Goal: Task Accomplishment & Management: Manage account settings

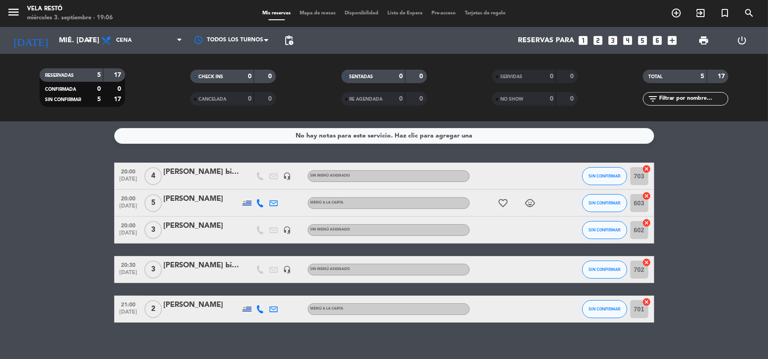
click at [580, 96] on filter-checkbox "NO SHOW 0 0" at bounding box center [534, 98] width 151 height 13
click at [668, 45] on icon "add_box" at bounding box center [672, 41] width 12 height 12
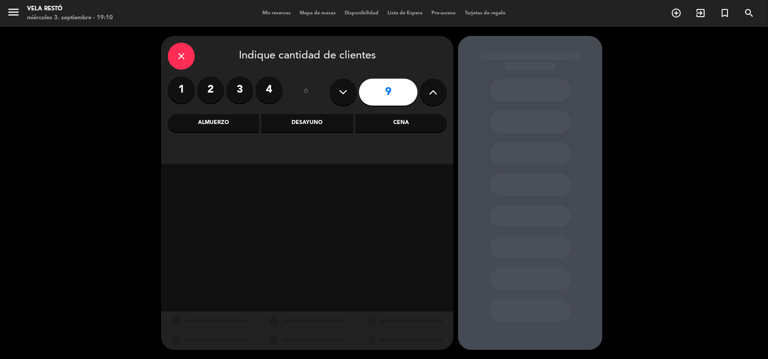
click at [215, 85] on label "2" at bounding box center [210, 89] width 27 height 27
click at [394, 122] on div "Cena" at bounding box center [400, 123] width 91 height 18
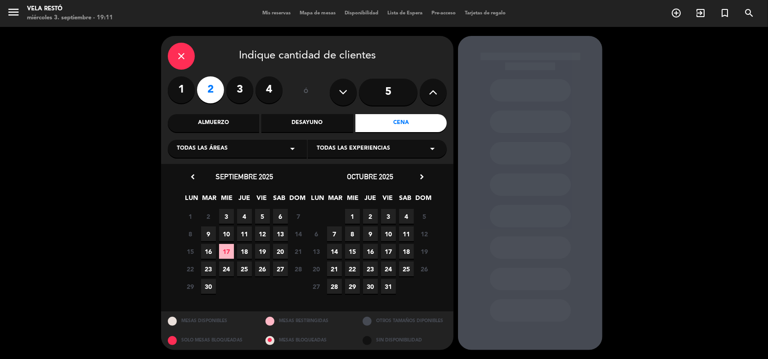
click at [232, 253] on span "17" at bounding box center [226, 251] width 15 height 15
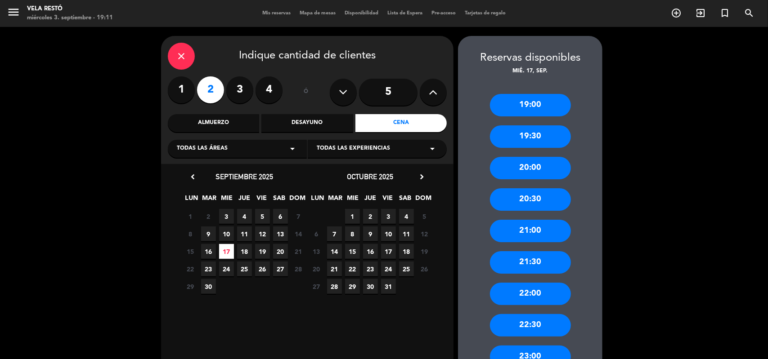
click at [520, 235] on div "21:00" at bounding box center [530, 231] width 81 height 22
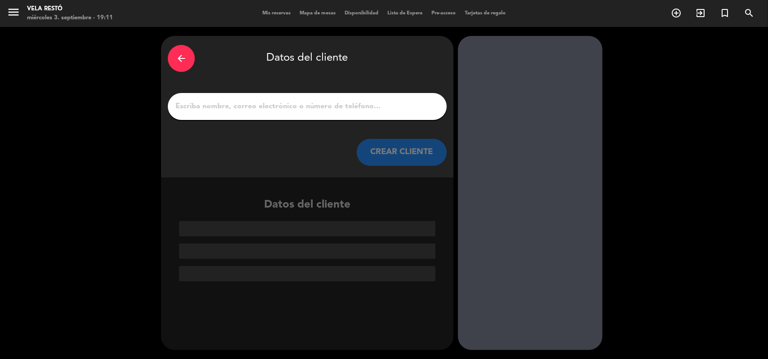
click at [371, 126] on div "arrow_back Datos del cliente CREAR CLIENTE" at bounding box center [307, 107] width 292 height 142
click at [370, 104] on input "1" at bounding box center [306, 106] width 265 height 13
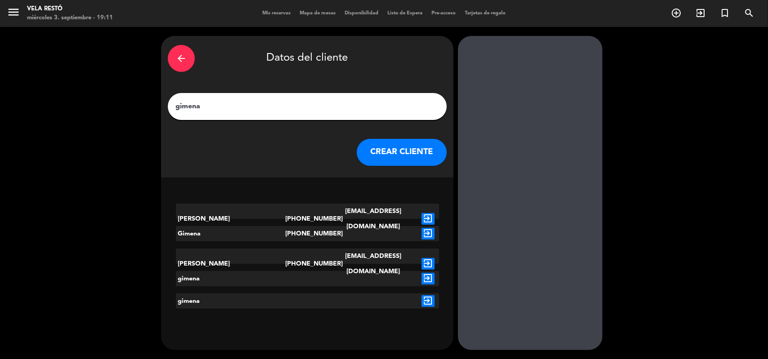
type input "gimena"
click at [389, 153] on button "CREAR CLIENTE" at bounding box center [402, 152] width 90 height 27
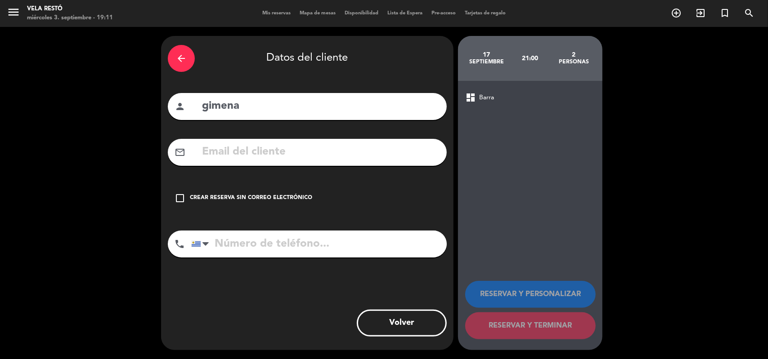
click at [178, 196] on icon "check_box_outline_blank" at bounding box center [179, 198] width 11 height 11
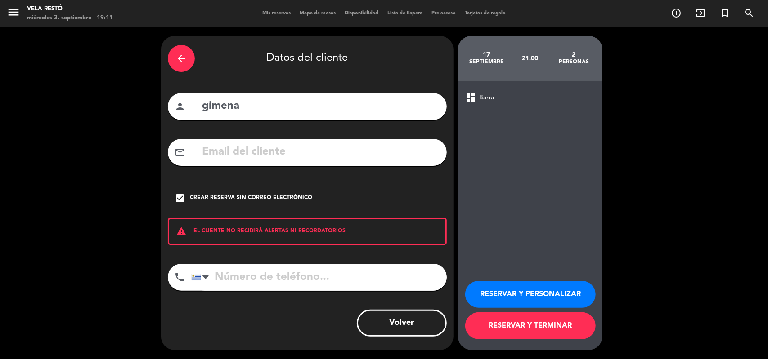
click at [521, 326] on button "RESERVAR Y TERMINAR" at bounding box center [530, 326] width 130 height 27
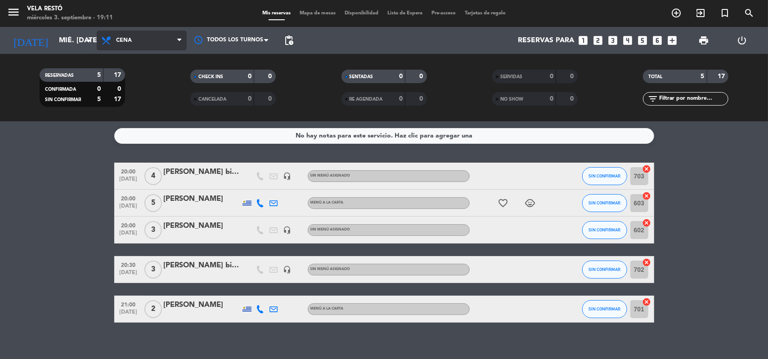
click at [115, 41] on span "Cena" at bounding box center [142, 41] width 90 height 20
click at [135, 116] on div "menu Vela Restó miércoles 3. septiembre - 19:11 Mis reservas Mapa de mesas Disp…" at bounding box center [384, 60] width 768 height 121
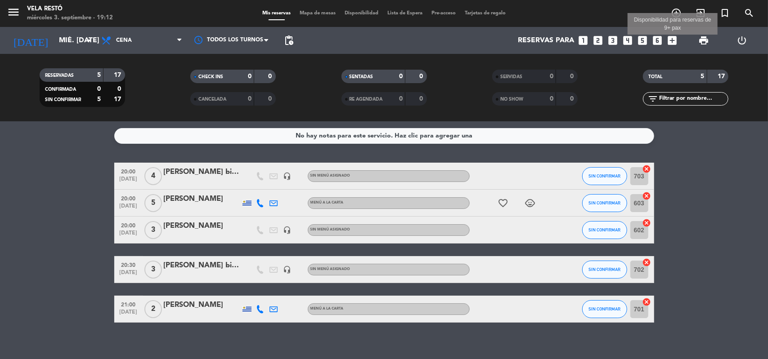
click at [676, 42] on icon "add_box" at bounding box center [672, 41] width 12 height 12
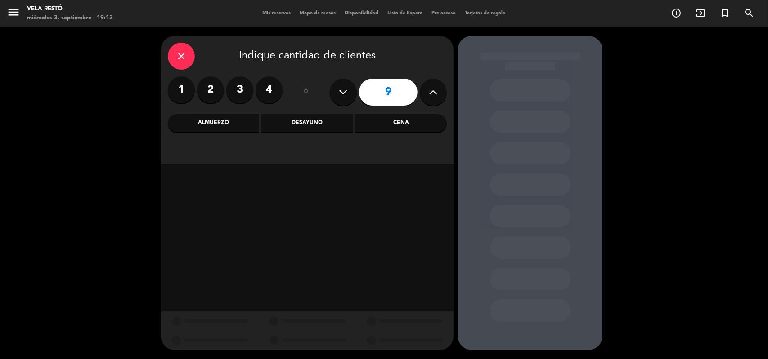
click at [215, 94] on label "2" at bounding box center [210, 89] width 27 height 27
click at [411, 131] on div "Cena" at bounding box center [400, 123] width 91 height 18
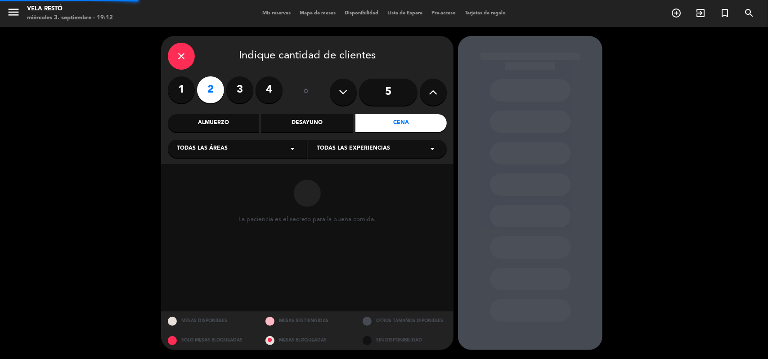
click at [411, 128] on div "Cena" at bounding box center [400, 123] width 91 height 18
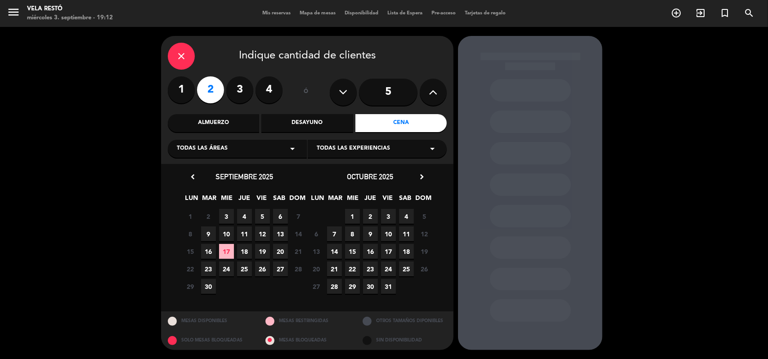
click at [222, 214] on span "3" at bounding box center [226, 216] width 15 height 15
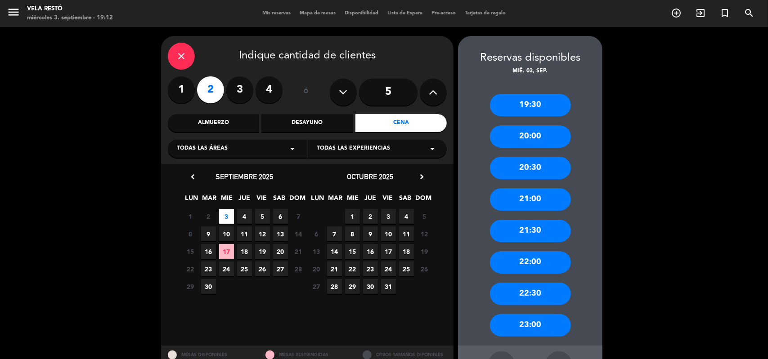
click at [532, 208] on div "21:00" at bounding box center [530, 199] width 81 height 22
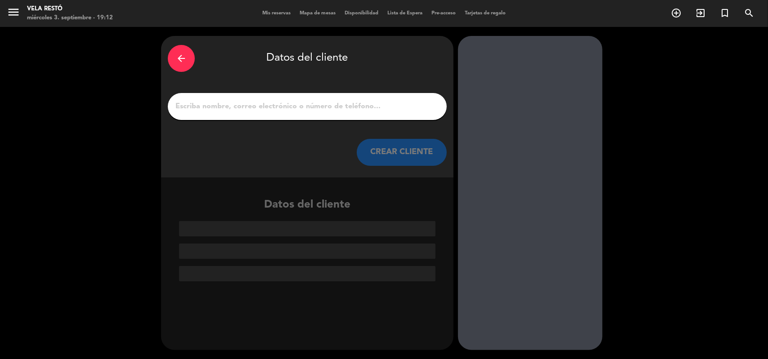
click at [331, 108] on input "1" at bounding box center [306, 106] width 265 height 13
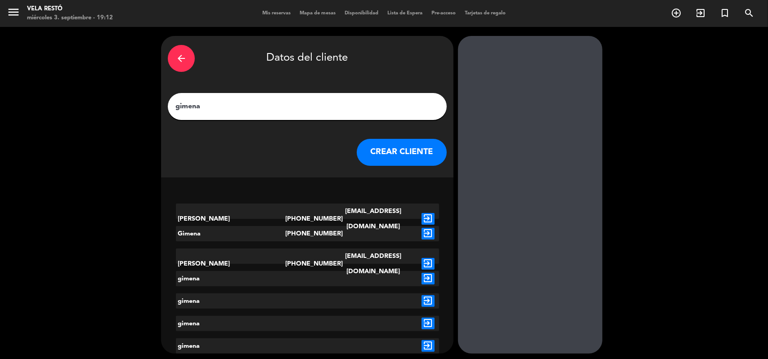
type input "gimena"
click at [386, 152] on button "CREAR CLIENTE" at bounding box center [402, 152] width 90 height 27
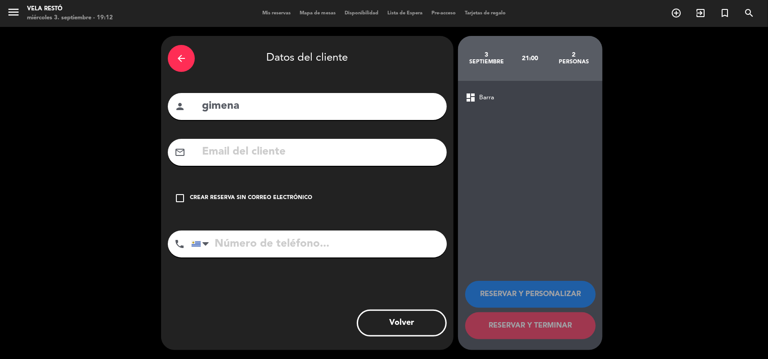
click at [194, 202] on div "Crear reserva sin correo electrónico" at bounding box center [251, 198] width 122 height 9
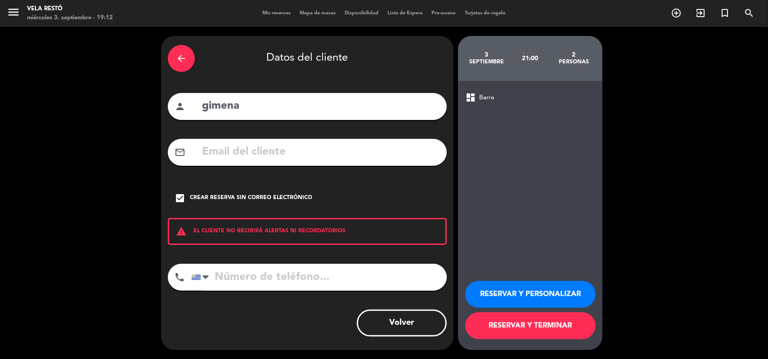
click at [548, 335] on button "RESERVAR Y TERMINAR" at bounding box center [530, 326] width 130 height 27
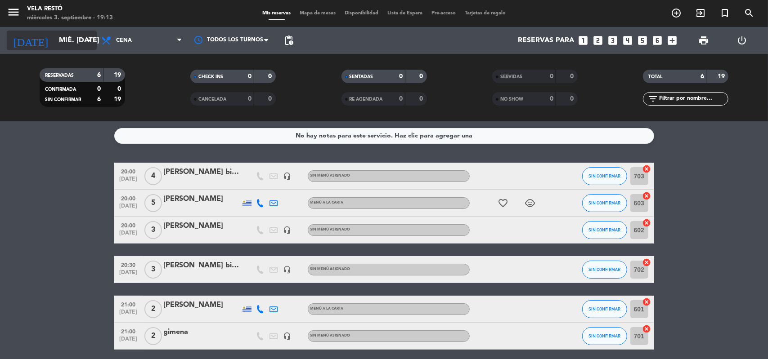
click at [65, 31] on div "[DATE] mié. [DATE] arrow_drop_down" at bounding box center [52, 41] width 90 height 20
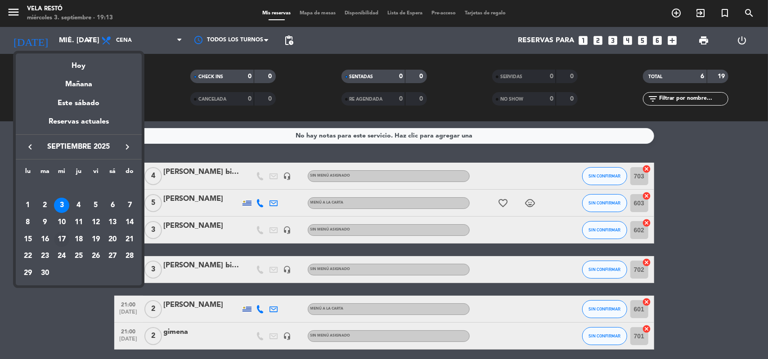
click at [67, 236] on div "17" at bounding box center [61, 239] width 15 height 15
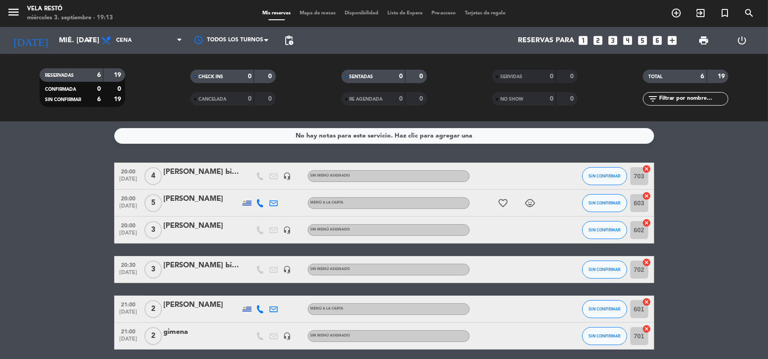
type input "mié. [DATE]"
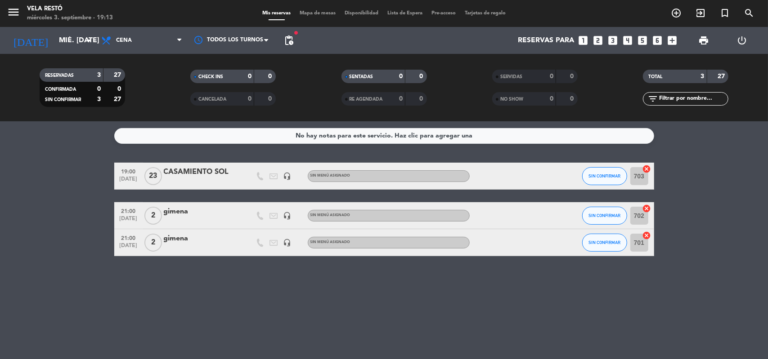
click at [645, 210] on icon "cancel" at bounding box center [646, 208] width 9 height 9
click at [646, 220] on div "border_all" at bounding box center [640, 215] width 27 height 27
click at [644, 217] on icon "border_all" at bounding box center [640, 215] width 11 height 11
drag, startPoint x: 231, startPoint y: 216, endPoint x: 206, endPoint y: 219, distance: 25.3
click at [206, 219] on div at bounding box center [202, 221] width 76 height 7
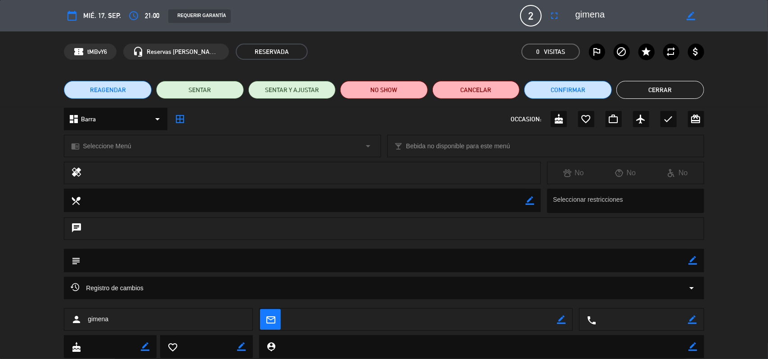
scroll to position [26, 0]
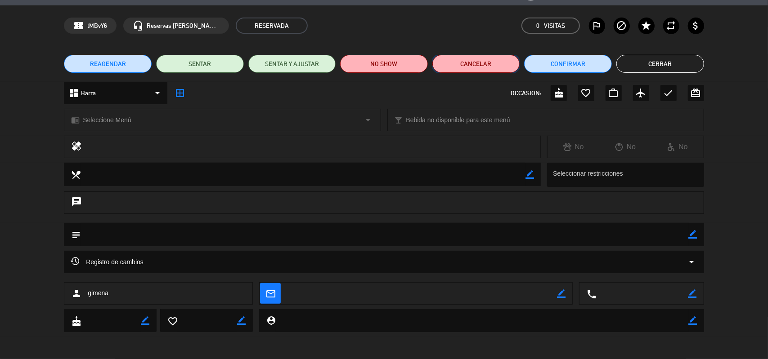
click at [479, 72] on button "Cancelar" at bounding box center [476, 64] width 88 height 18
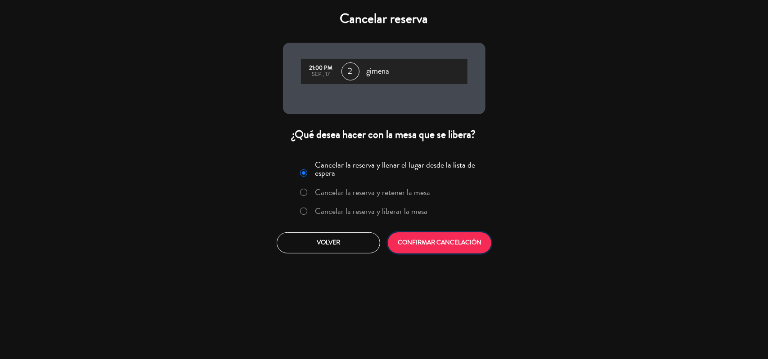
click at [429, 249] on button "CONFIRMAR CANCELACIÓN" at bounding box center [439, 242] width 103 height 21
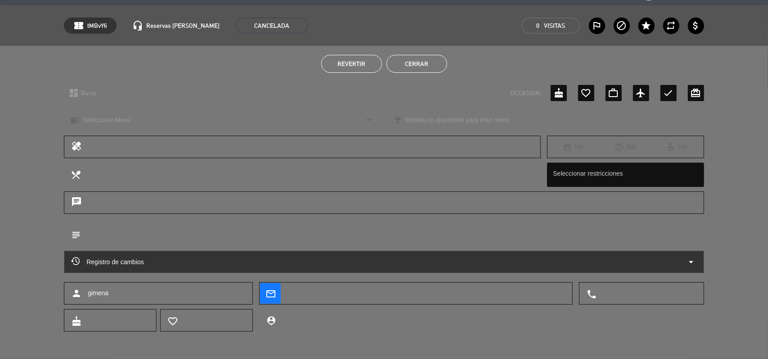
click at [415, 62] on button "Cerrar" at bounding box center [416, 64] width 61 height 18
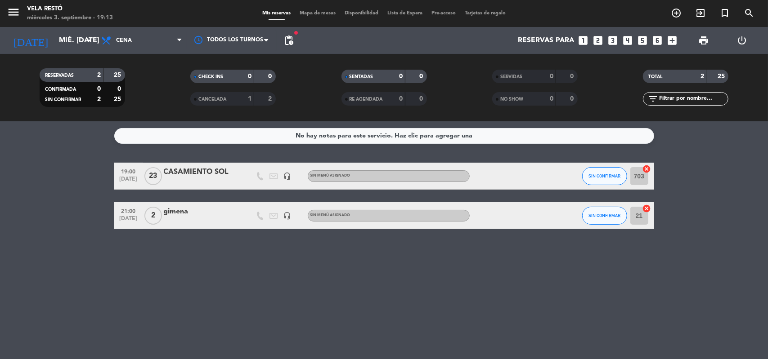
click at [229, 219] on div at bounding box center [202, 221] width 76 height 7
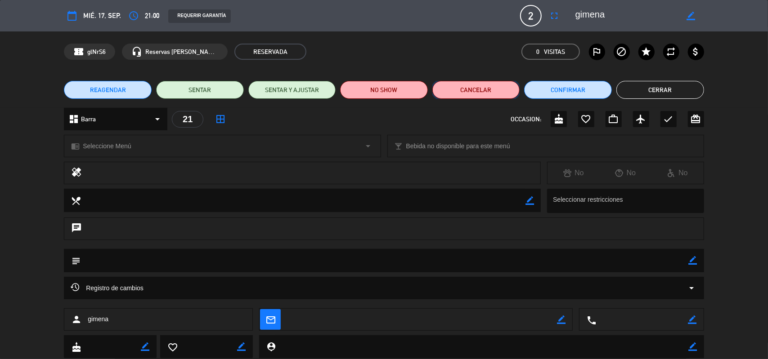
click at [484, 88] on button "Cancelar" at bounding box center [476, 90] width 88 height 18
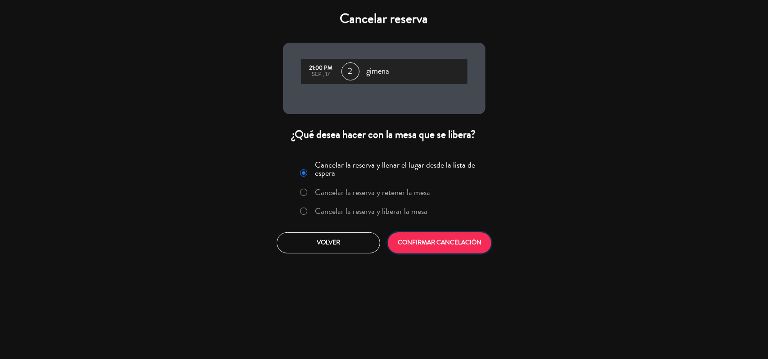
click at [464, 249] on button "CONFIRMAR CANCELACIÓN" at bounding box center [439, 242] width 103 height 21
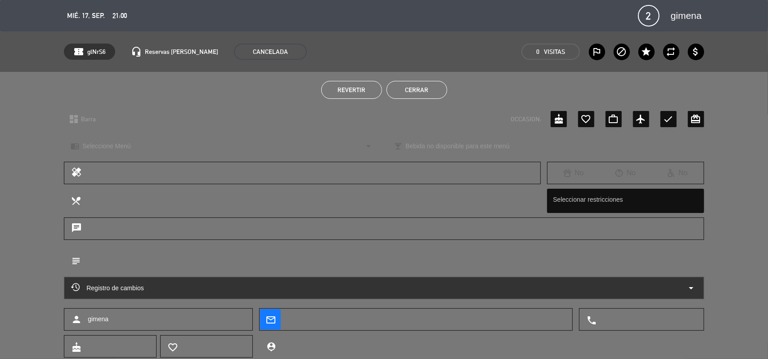
click at [408, 98] on button "Cerrar" at bounding box center [416, 90] width 61 height 18
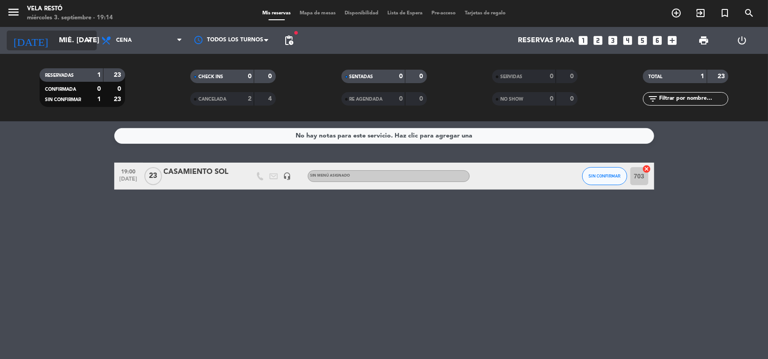
click at [88, 37] on icon "arrow_drop_down" at bounding box center [89, 40] width 11 height 11
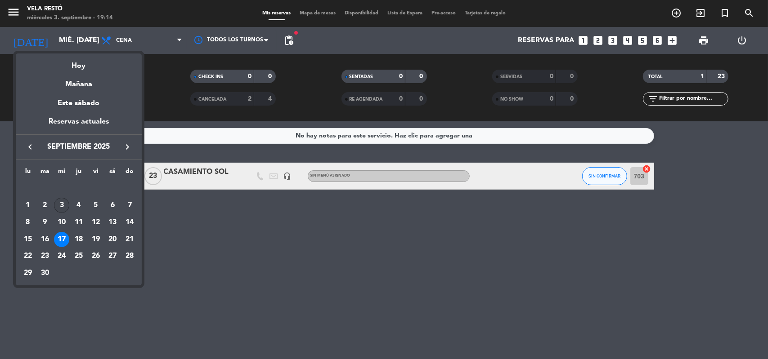
click at [65, 211] on div "3" at bounding box center [61, 205] width 15 height 15
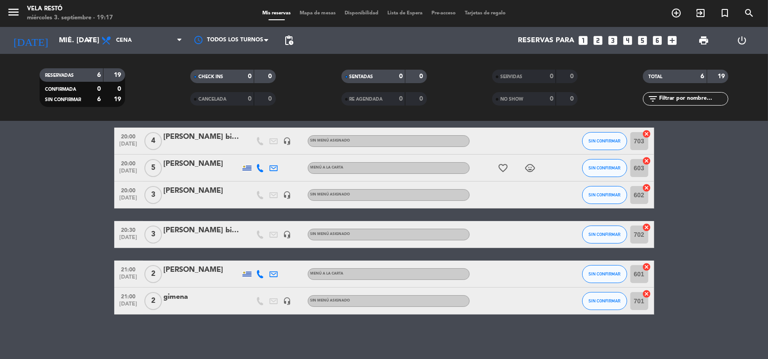
scroll to position [0, 0]
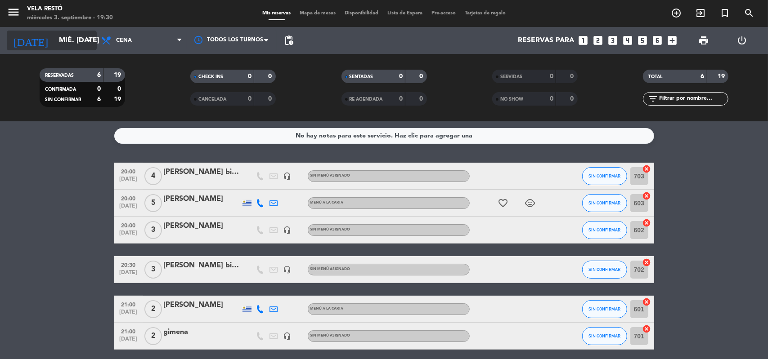
click at [77, 33] on input "mié. [DATE]" at bounding box center [101, 41] width 95 height 18
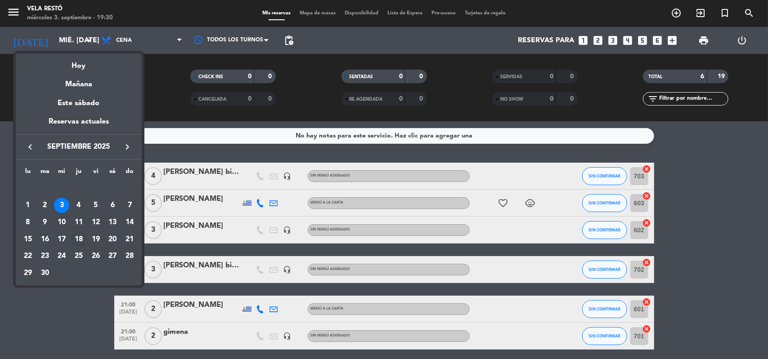
drag, startPoint x: 129, startPoint y: 148, endPoint x: 72, endPoint y: 246, distance: 113.2
click at [72, 246] on mat-calendar "semana que viene esta semana semana previa misma semana del año anterior Hoy Ma…" at bounding box center [79, 170] width 126 height 232
click at [57, 237] on div "17" at bounding box center [61, 239] width 15 height 15
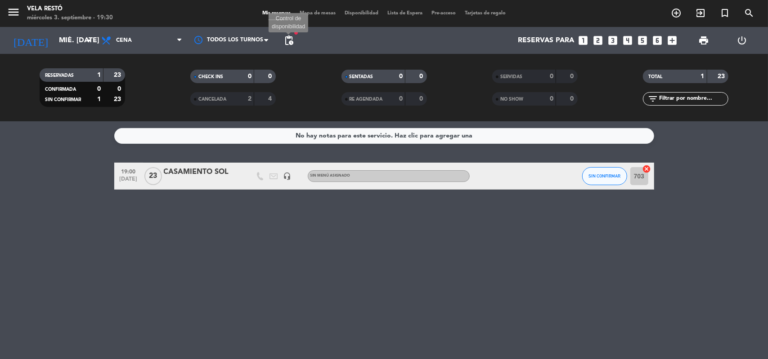
click at [284, 38] on span "pending_actions" at bounding box center [288, 40] width 11 height 11
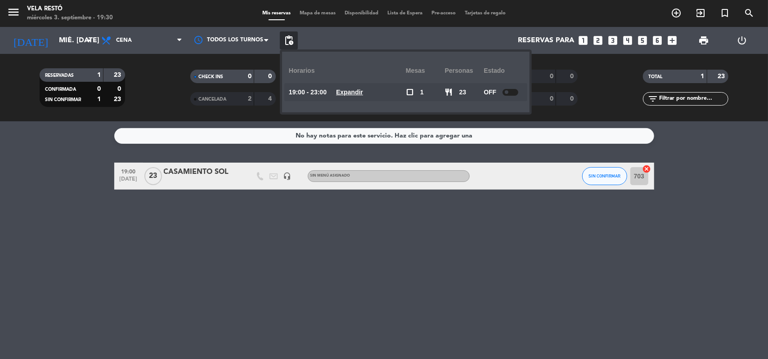
click at [351, 89] on u "Expandir" at bounding box center [349, 92] width 27 height 7
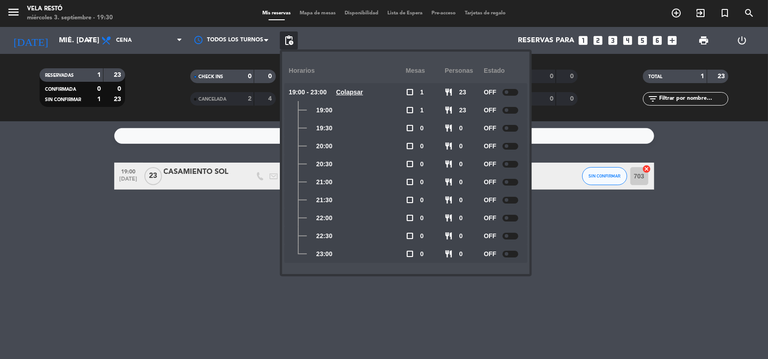
click at [225, 224] on div "No hay notas para este servicio. Haz clic para agregar una 19:00 [DATE] CASAMIE…" at bounding box center [384, 240] width 768 height 238
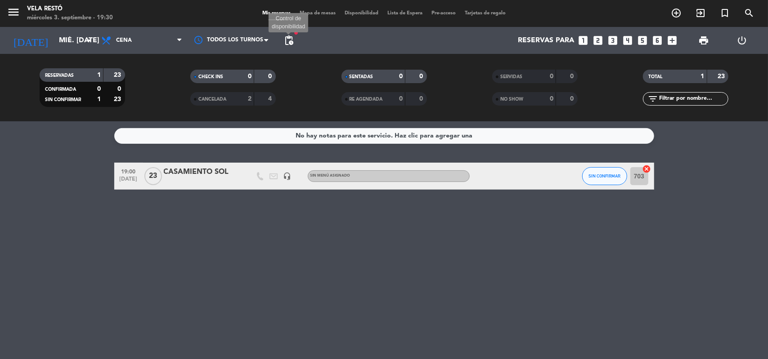
click at [289, 40] on span "pending_actions" at bounding box center [288, 40] width 11 height 11
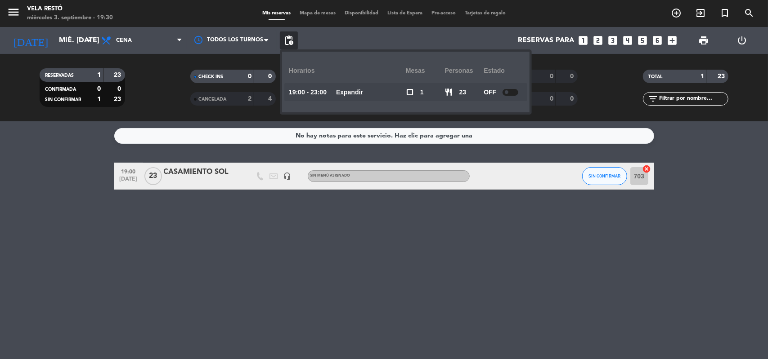
click at [354, 97] on span "Expandir" at bounding box center [349, 92] width 27 height 10
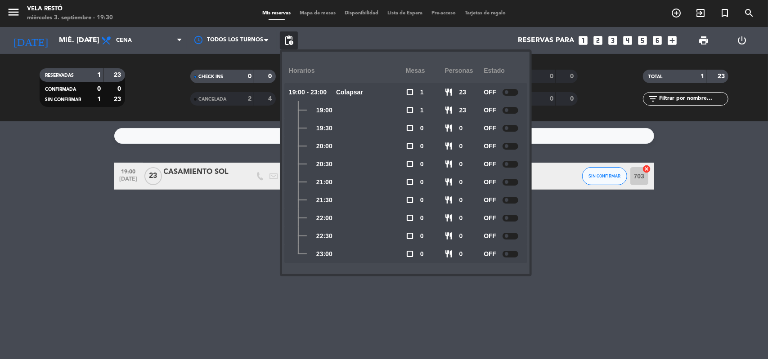
click at [263, 228] on div "No hay notas para este servicio. Haz clic para agregar una 19:00 [DATE] CASAMIE…" at bounding box center [384, 240] width 768 height 238
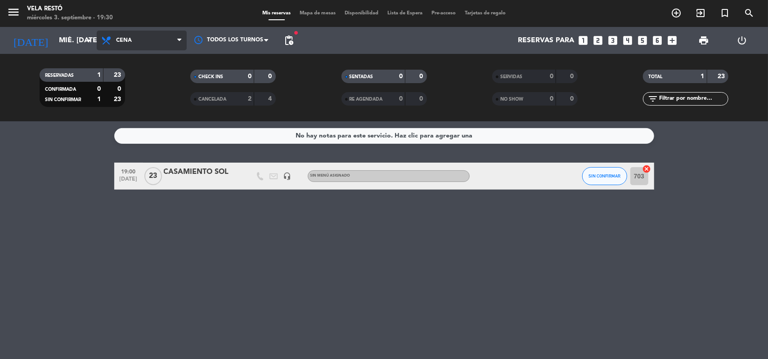
click at [142, 45] on span "Cena" at bounding box center [142, 41] width 90 height 20
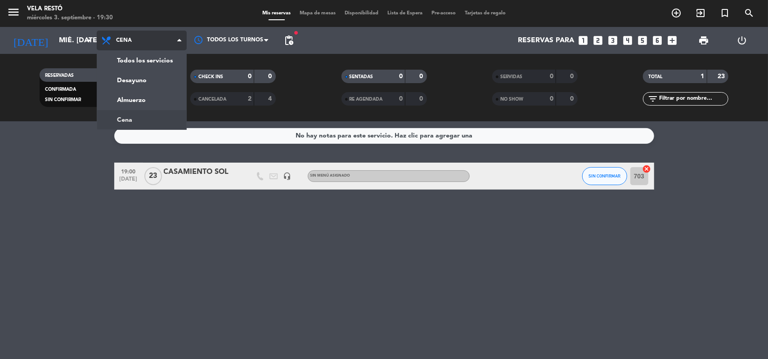
click at [149, 45] on span "Cena" at bounding box center [142, 41] width 90 height 20
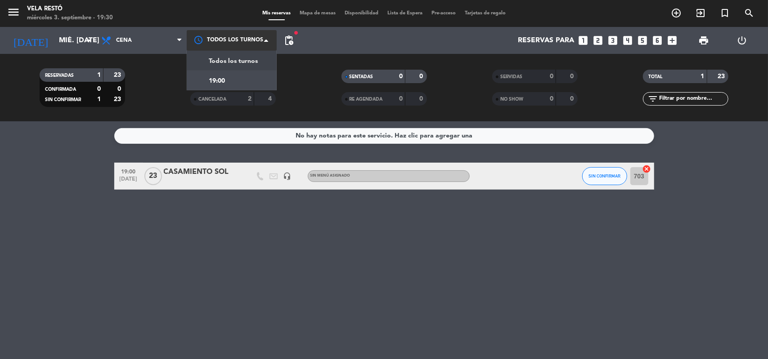
click at [235, 35] on div at bounding box center [232, 40] width 90 height 20
click at [234, 64] on span "Todos los turnos" at bounding box center [233, 61] width 49 height 10
click at [298, 46] on div "Reservas para looks_one looks_two looks_3 looks_4 looks_5 looks_6 add_box" at bounding box center [490, 40] width 384 height 27
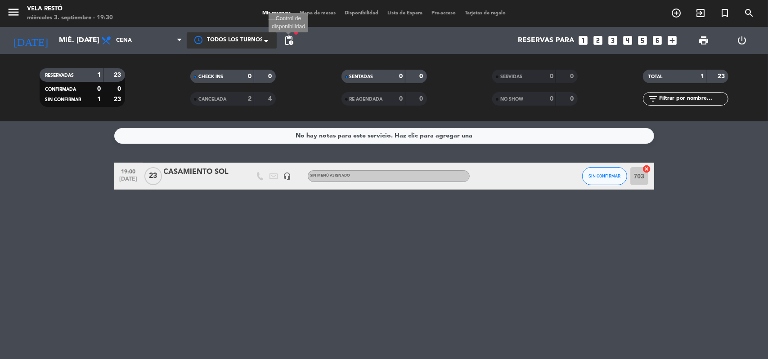
click at [292, 45] on span "pending_actions" at bounding box center [288, 40] width 11 height 11
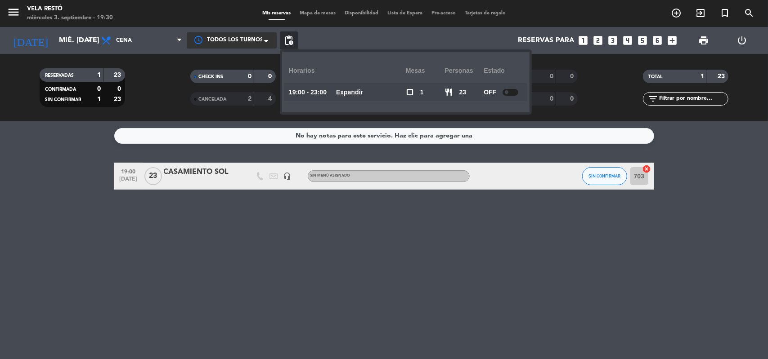
click at [356, 94] on u "Expandir" at bounding box center [349, 92] width 27 height 7
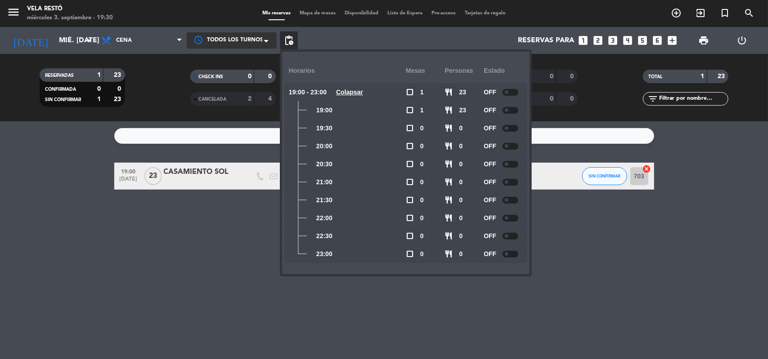
click at [148, 102] on filter-checkbox "RESERVADAS 1 23 CONFIRMADA 0 0 SIN CONFIRMAR 1 23" at bounding box center [82, 87] width 151 height 39
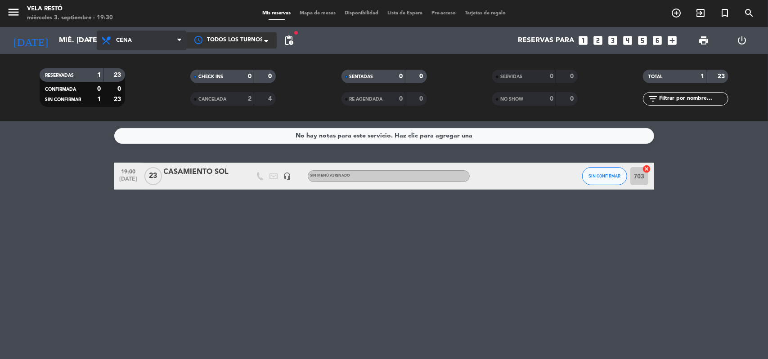
click at [149, 31] on span "Cena" at bounding box center [142, 41] width 90 height 20
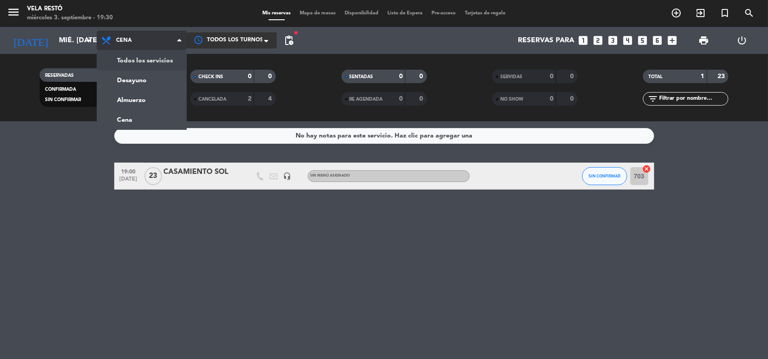
click at [153, 68] on div "menu Vela Restó miércoles 3. septiembre - 19:30 Mis reservas Mapa de mesas Disp…" at bounding box center [384, 60] width 768 height 121
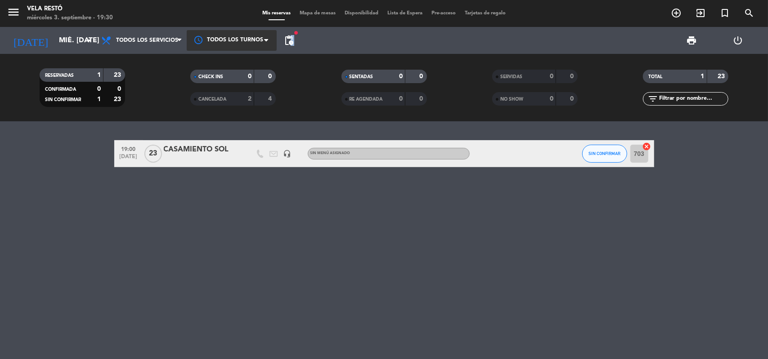
click at [295, 39] on span "pending_actions" at bounding box center [289, 40] width 18 height 18
click at [286, 40] on span "pending_actions" at bounding box center [288, 40] width 11 height 11
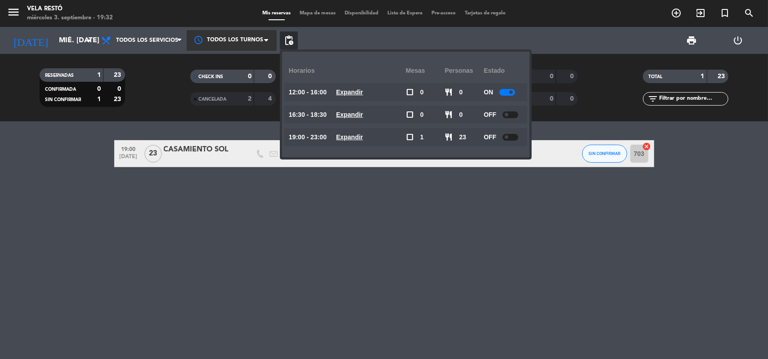
click at [132, 136] on div "19:00 [DATE] CASAMIENTO SOL headset_mic Sin menú asignado SIN CONFIRMAR 703 can…" at bounding box center [384, 240] width 768 height 238
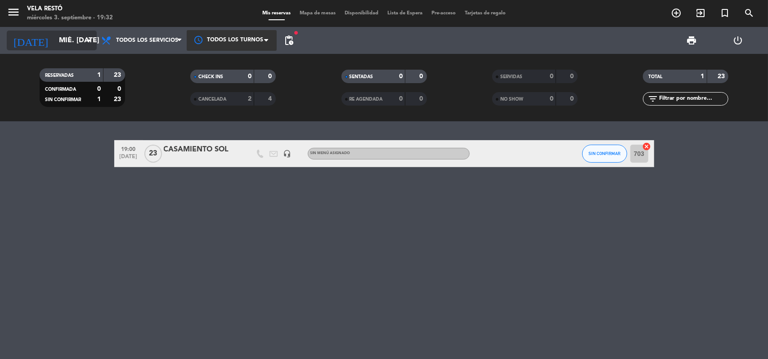
click at [87, 46] on input "mié. [DATE]" at bounding box center [101, 41] width 95 height 18
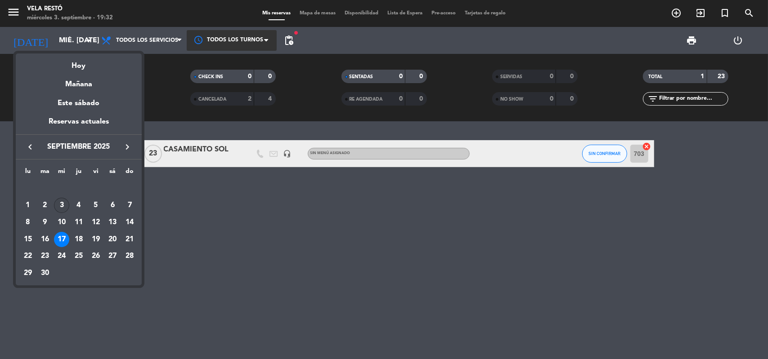
click at [62, 208] on div "3" at bounding box center [61, 205] width 15 height 15
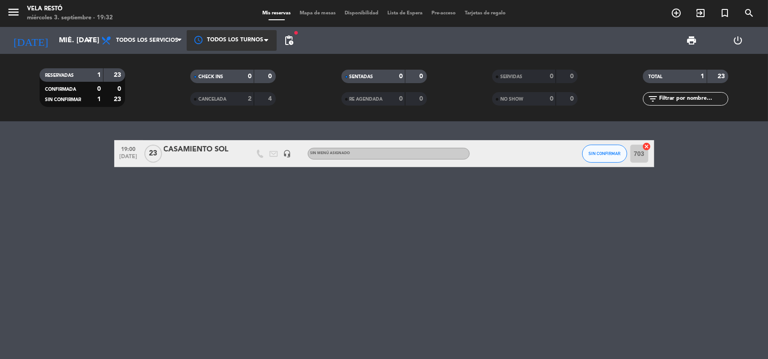
type input "mié. [DATE]"
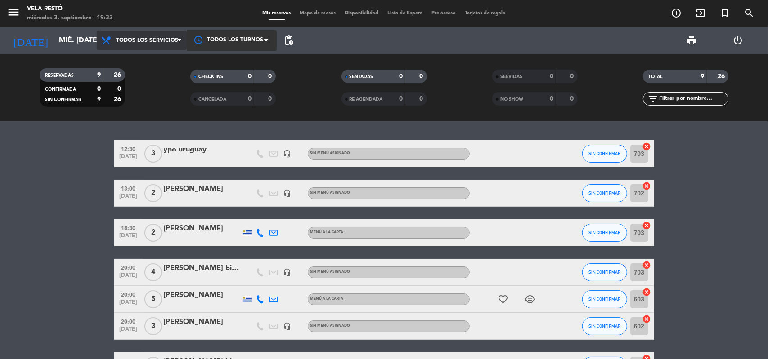
click at [167, 44] on span "Todos los servicios" at bounding box center [142, 41] width 90 height 20
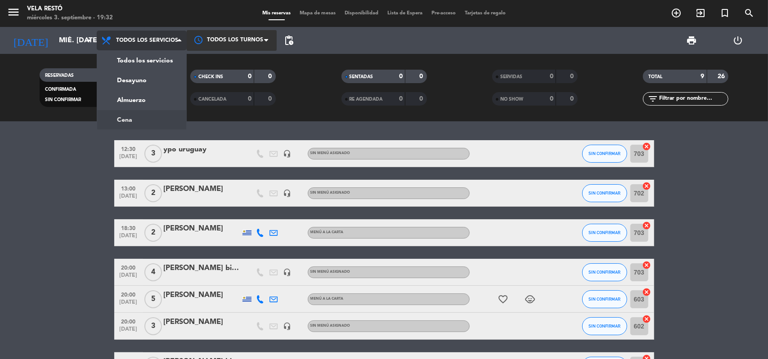
click at [145, 118] on div "menu Vela Restó miércoles 3. septiembre - 19:32 Mis reservas Mapa de mesas Disp…" at bounding box center [384, 60] width 768 height 121
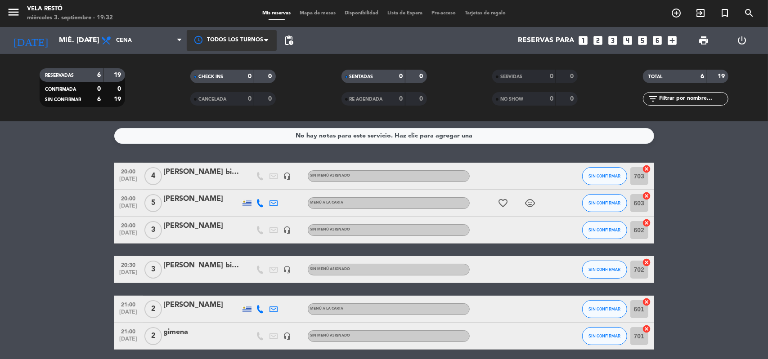
scroll to position [35, 0]
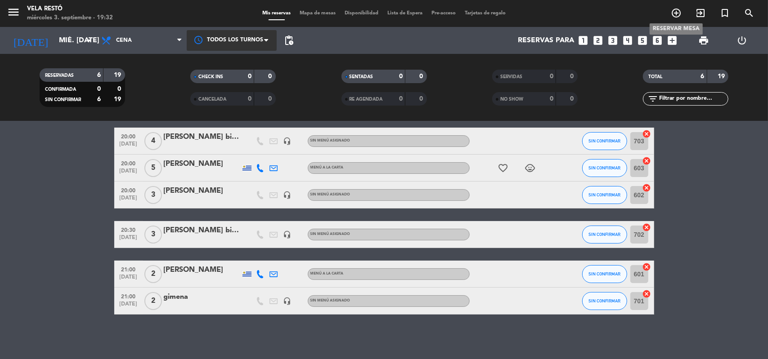
click at [679, 13] on icon "add_circle_outline" at bounding box center [675, 13] width 11 height 11
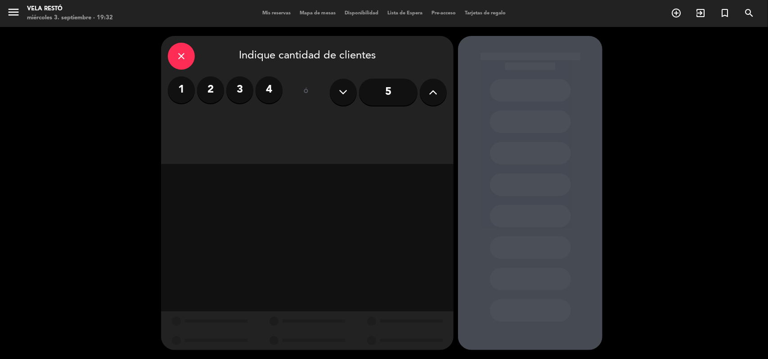
click at [210, 84] on label "2" at bounding box center [210, 89] width 27 height 27
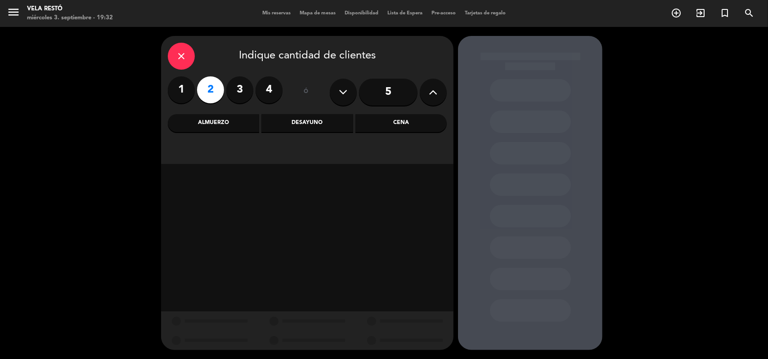
click at [393, 122] on div "Cena" at bounding box center [400, 123] width 91 height 18
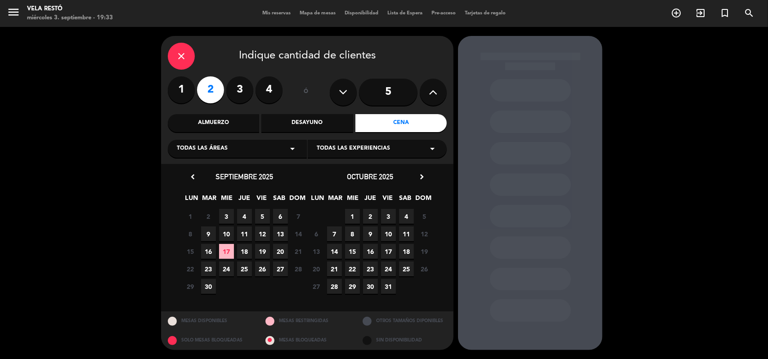
click at [283, 221] on span "6" at bounding box center [280, 216] width 15 height 15
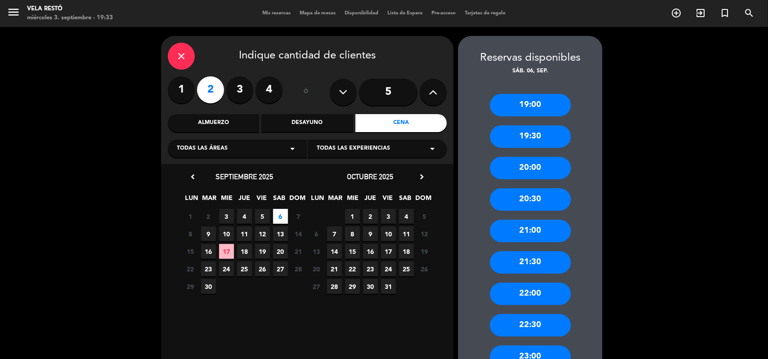
click at [543, 232] on div "21:00" at bounding box center [530, 231] width 81 height 22
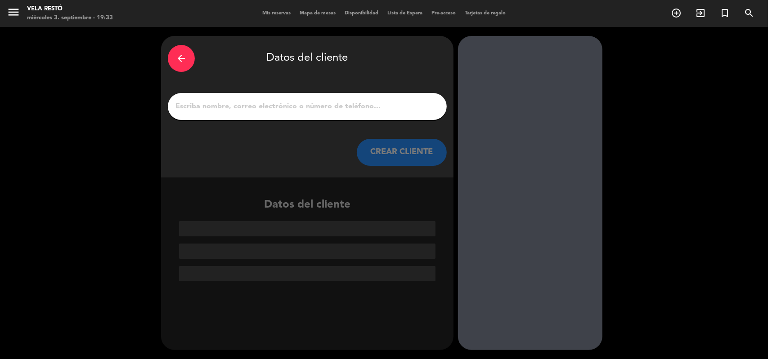
click at [322, 91] on div "arrow_back Datos del cliente CREAR CLIENTE" at bounding box center [307, 107] width 292 height 142
click at [321, 100] on input "1" at bounding box center [306, 106] width 265 height 13
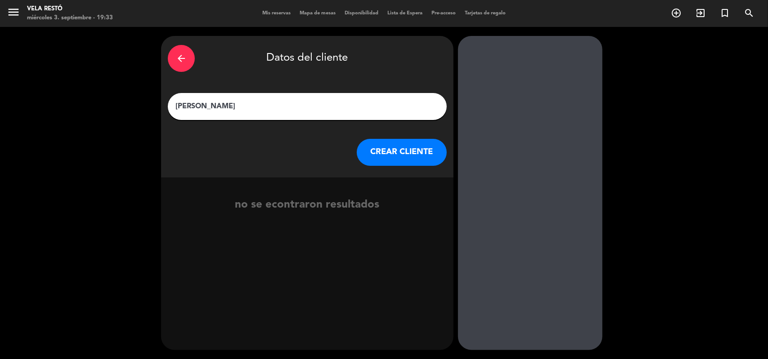
type input "[PERSON_NAME]"
click at [376, 152] on button "CREAR CLIENTE" at bounding box center [402, 152] width 90 height 27
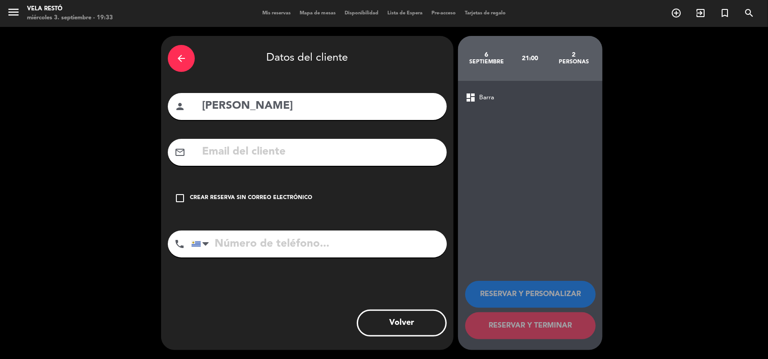
click at [182, 200] on icon "check_box_outline_blank" at bounding box center [179, 198] width 11 height 11
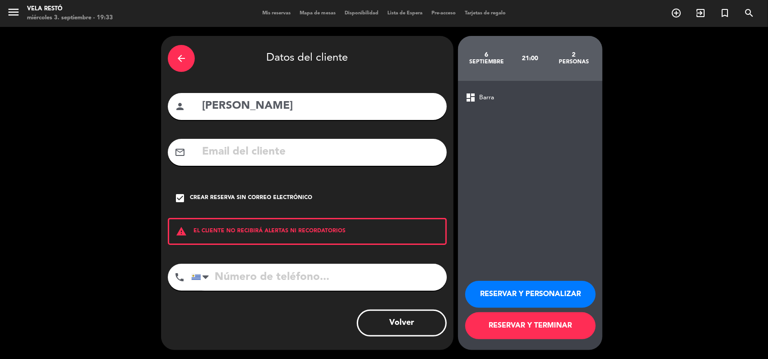
click at [285, 285] on input "tel" at bounding box center [318, 277] width 255 height 27
type input "094149191"
click at [491, 330] on button "RESERVAR Y TERMINAR" at bounding box center [530, 326] width 130 height 27
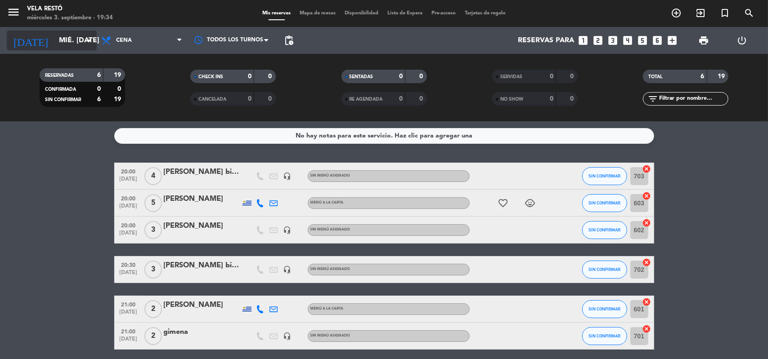
click at [73, 40] on input "mié. [DATE]" at bounding box center [101, 41] width 95 height 18
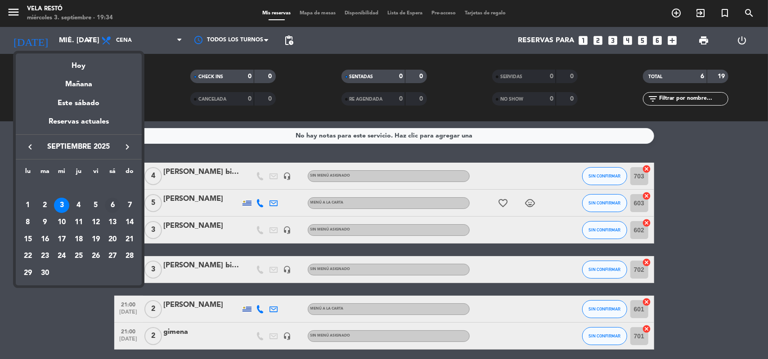
click at [111, 205] on div "6" at bounding box center [112, 205] width 15 height 15
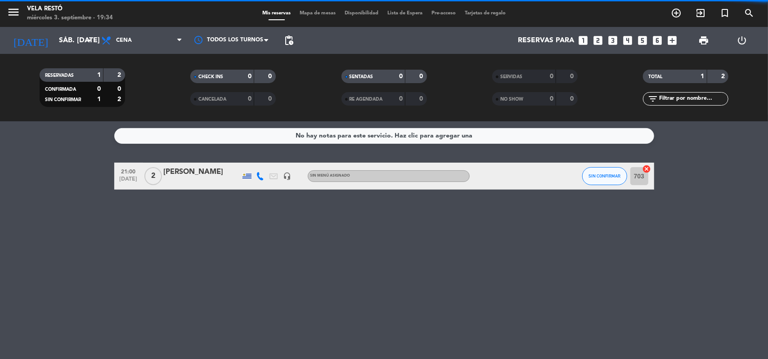
click at [146, 48] on span "Cena" at bounding box center [142, 41] width 90 height 20
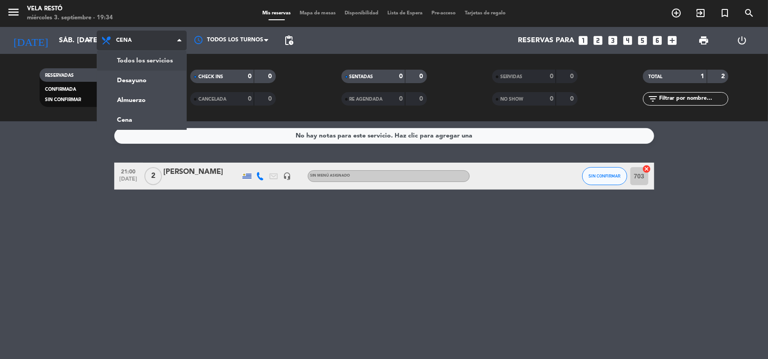
click at [157, 66] on div "menu Vela Restó miércoles 3. septiembre - 19:34 Mis reservas Mapa de mesas Disp…" at bounding box center [384, 60] width 768 height 121
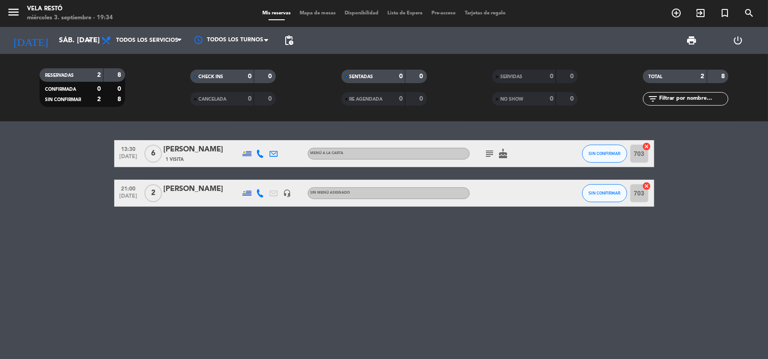
click at [193, 261] on div "13:30 [DATE] 6 [PERSON_NAME] 1 Visita Menú a la carta subject cake SIN CONFIRMA…" at bounding box center [384, 240] width 768 height 238
click at [79, 36] on input "sáb. [DATE]" at bounding box center [101, 41] width 95 height 18
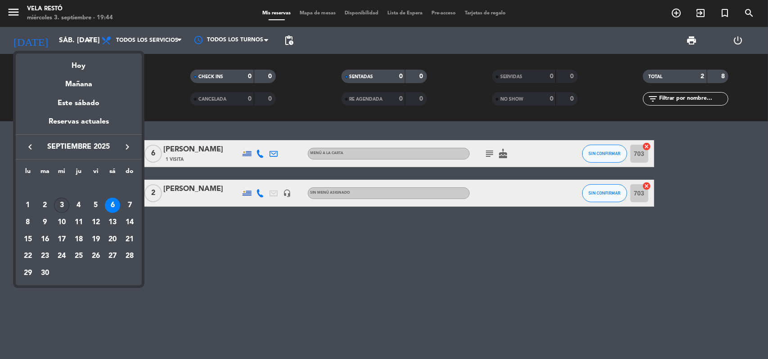
click at [59, 212] on div "3" at bounding box center [61, 205] width 15 height 15
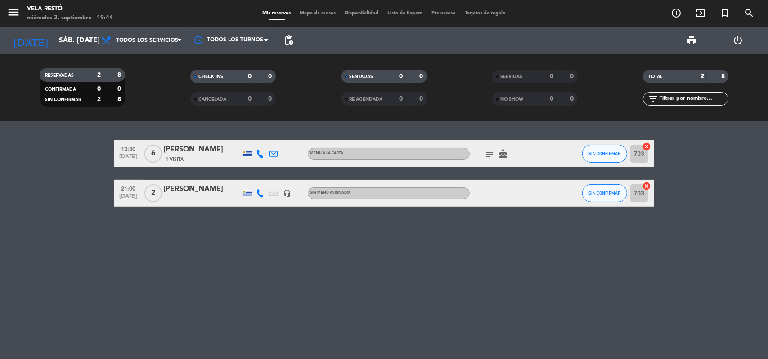
type input "mié. [DATE]"
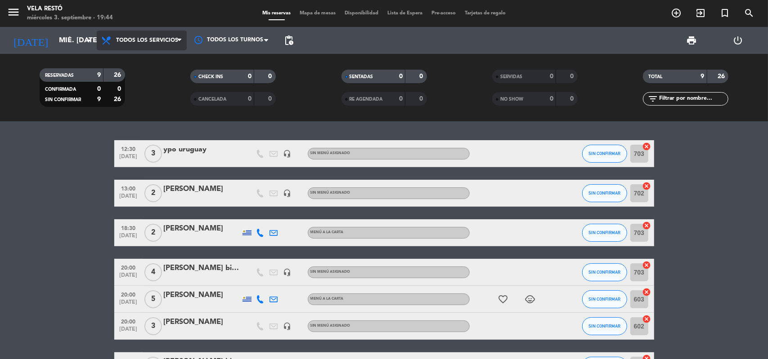
click at [175, 47] on span "Todos los servicios" at bounding box center [142, 41] width 90 height 20
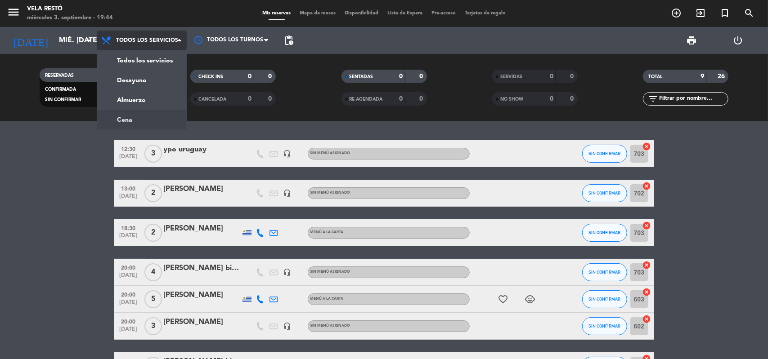
click at [167, 121] on div "menu Vela Restó miércoles 3. septiembre - 19:44 Mis reservas Mapa de mesas Disp…" at bounding box center [384, 60] width 768 height 121
